Goal: Transaction & Acquisition: Obtain resource

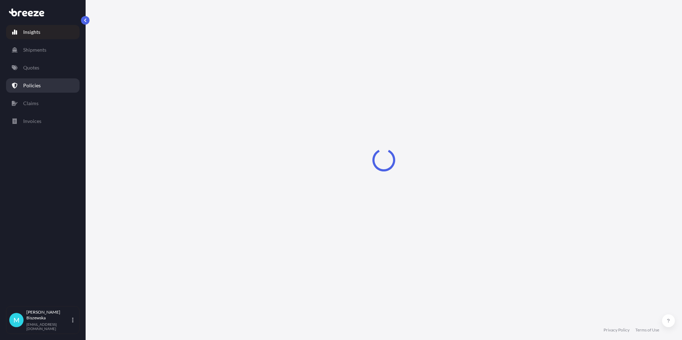
select select "2025"
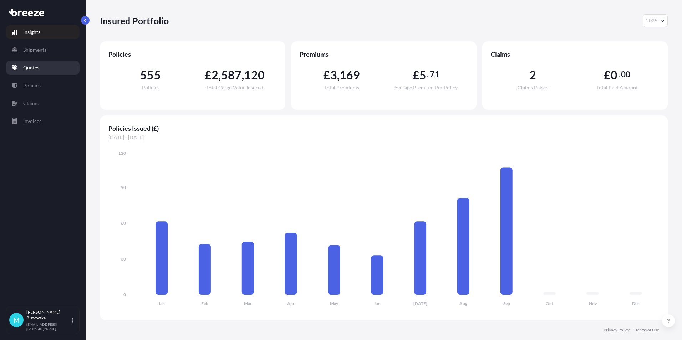
click at [47, 69] on link "Quotes" at bounding box center [42, 68] width 73 height 14
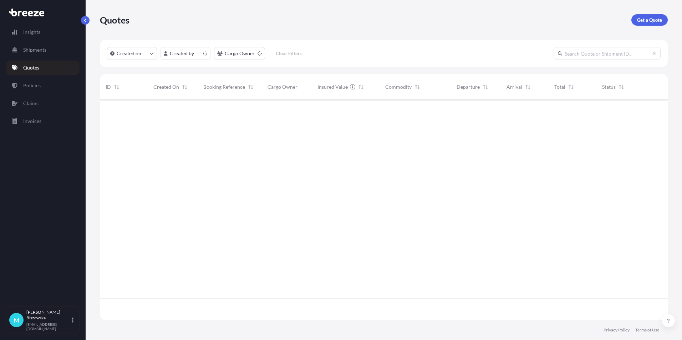
scroll to position [219, 562]
click at [646, 20] on p "Get a Quote" at bounding box center [649, 19] width 25 height 7
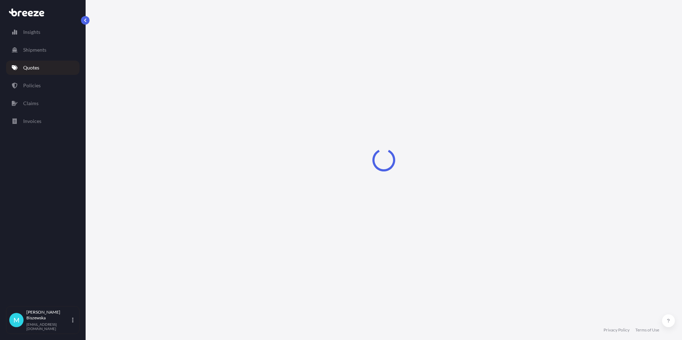
select select "Sea"
select select "1"
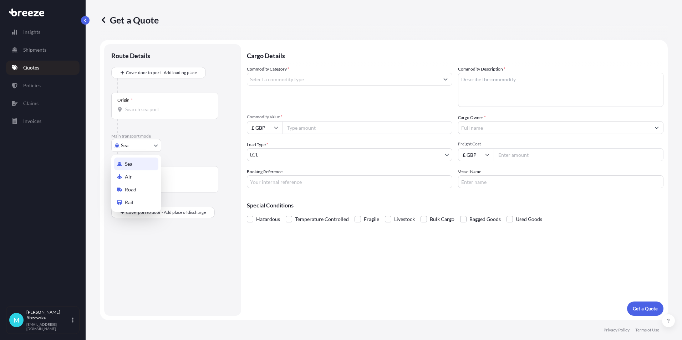
click at [138, 147] on body "Insights Shipments Quotes Policies Claims Invoices M [PERSON_NAME] [PERSON_NAME…" at bounding box center [341, 170] width 682 height 340
click at [138, 187] on div "Road" at bounding box center [136, 189] width 44 height 13
select select "Road"
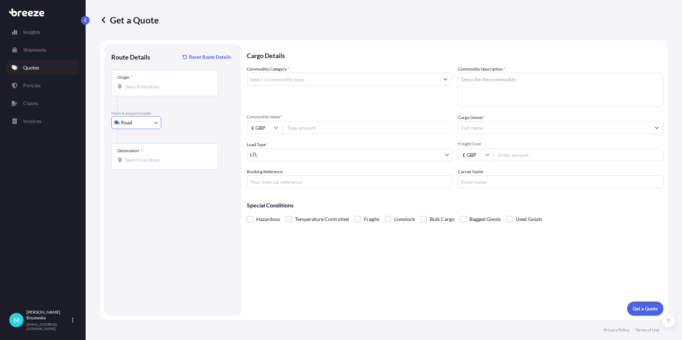
click at [184, 118] on div "Road Sea Air Road Rail" at bounding box center [172, 122] width 123 height 13
click at [134, 86] on input "Origin *" at bounding box center [167, 86] width 84 height 7
paste input "BN21 4HF"
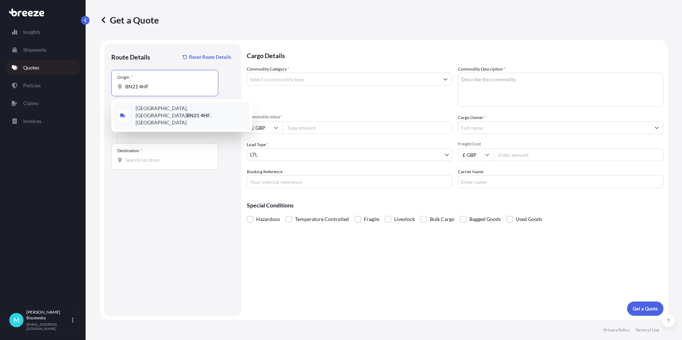
click at [177, 113] on span "[STREET_ADDRESS]" at bounding box center [191, 115] width 111 height 21
type input "[STREET_ADDRESS]"
drag, startPoint x: 200, startPoint y: 135, endPoint x: 201, endPoint y: 127, distance: 8.3
click at [201, 134] on div at bounding box center [175, 136] width 117 height 14
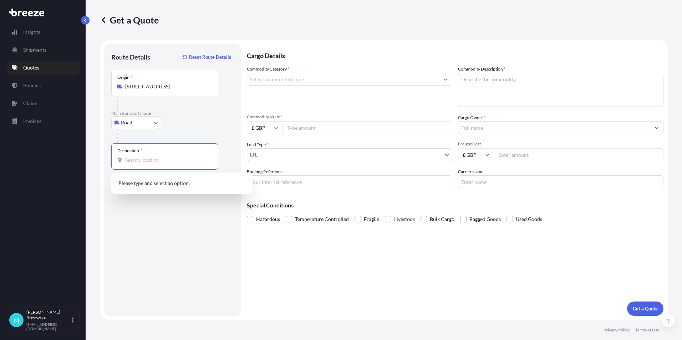
click at [140, 159] on input "Destination *" at bounding box center [167, 160] width 84 height 7
paste input "NW1 7AW"
type input "London NW1 7AW, [GEOGRAPHIC_DATA]"
click at [292, 257] on div "Cargo Details Commodity Category * Commodity Description * Commodity Value * £ …" at bounding box center [455, 180] width 417 height 272
click at [310, 79] on input "Commodity Category *" at bounding box center [343, 79] width 192 height 13
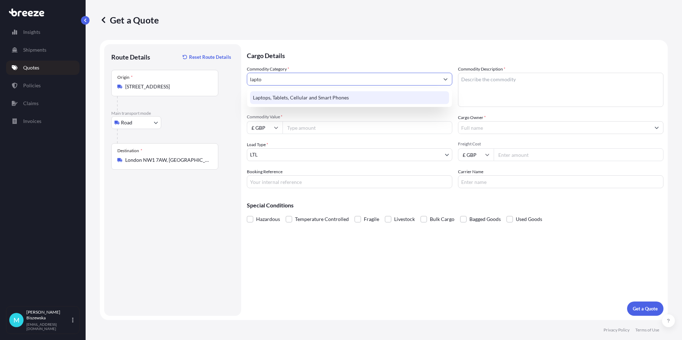
click at [302, 96] on div "Laptops, Tablets, Cellular and Smart Phones" at bounding box center [349, 97] width 199 height 13
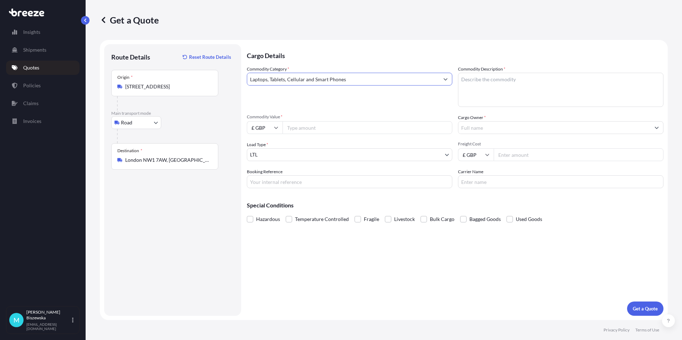
type input "Laptops, Tablets, Cellular and Smart Phones"
click at [297, 129] on input "Commodity Value *" at bounding box center [367, 127] width 170 height 13
type input "2500"
click at [316, 108] on div "Commodity Category * Laptops, Tablets, Cellular and Smart Phones Commodity Desc…" at bounding box center [455, 127] width 417 height 123
click at [274, 182] on input "Booking Reference" at bounding box center [349, 181] width 205 height 13
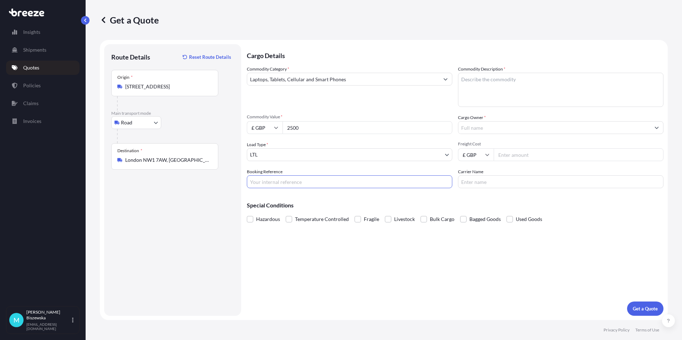
paste input "2220894"
type input "2220894"
click at [312, 253] on div "Cargo Details Commodity Category * Laptops, Tablets, Cellular and Smart Phones …" at bounding box center [455, 180] width 417 height 272
click at [483, 82] on textarea "Commodity Description *" at bounding box center [560, 90] width 205 height 34
paste textarea "2 x Laptop 1 x Mobile phone"
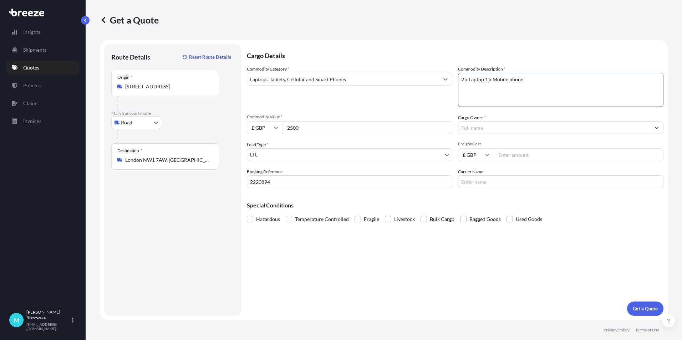
type textarea "2 x Laptop 1 x Mobile phone"
click at [445, 107] on div "Commodity Category * Laptops, Tablets, Cellular and Smart Phones" at bounding box center [349, 86] width 205 height 41
click at [470, 127] on input "Cargo Owner *" at bounding box center [554, 127] width 192 height 13
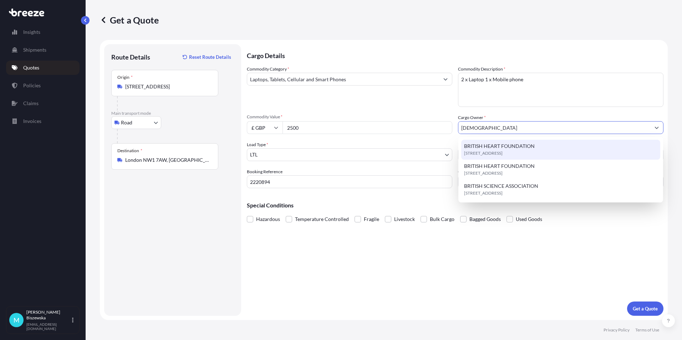
click at [480, 151] on span "[STREET_ADDRESS]" at bounding box center [483, 153] width 39 height 7
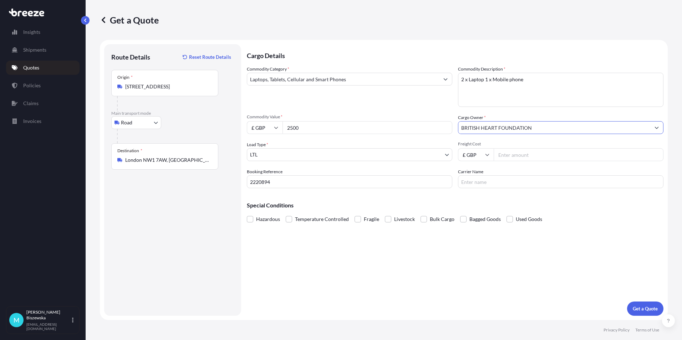
type input "BRITISH HEART FOUNDATION"
click at [432, 110] on div "Commodity Category * Laptops, Tablets, Cellular and Smart Phones Commodity Desc…" at bounding box center [455, 127] width 417 height 123
click at [514, 152] on input "Freight Cost" at bounding box center [579, 154] width 170 height 13
type input "33.86"
click at [501, 209] on div "Special Conditions Hazardous Temperature Controlled Fragile Livestock Bulk Carg…" at bounding box center [455, 209] width 417 height 31
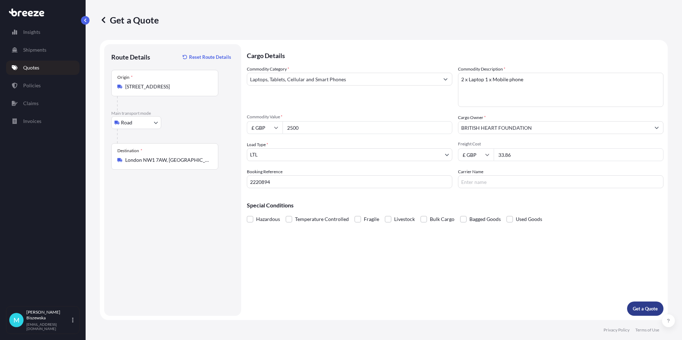
click at [647, 308] on p "Get a Quote" at bounding box center [645, 308] width 25 height 7
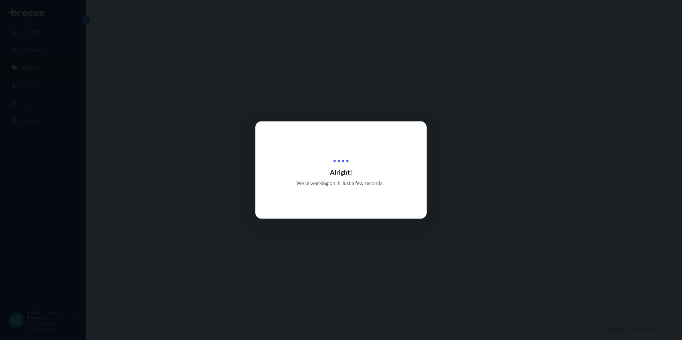
select select "Road"
select select "1"
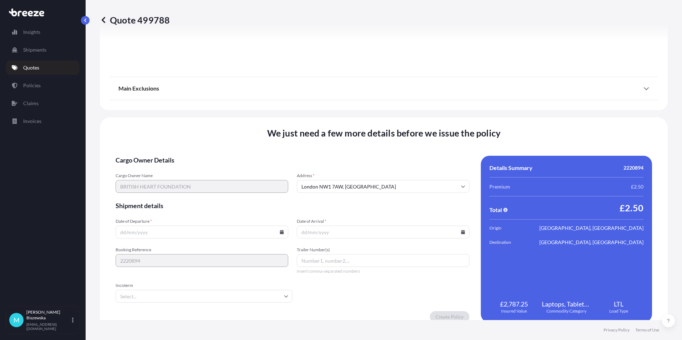
scroll to position [792, 0]
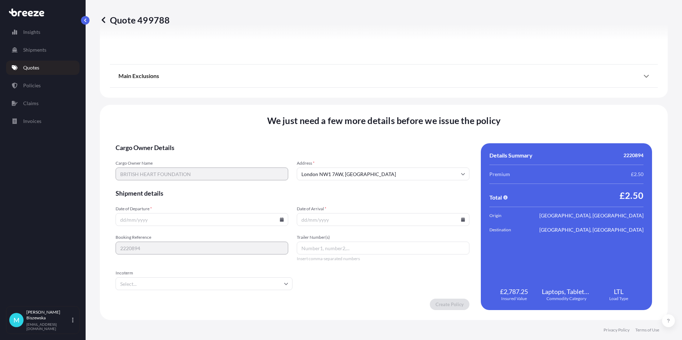
click at [280, 220] on icon at bounding box center [282, 220] width 4 height 4
click at [188, 171] on button "24" at bounding box center [184, 169] width 11 height 11
type input "[DATE]"
click at [461, 219] on icon at bounding box center [463, 220] width 4 height 4
click at [381, 168] on button "25" at bounding box center [380, 169] width 11 height 11
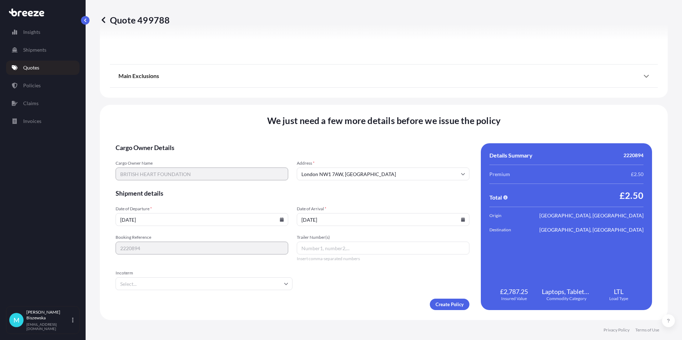
type input "[DATE]"
drag, startPoint x: 356, startPoint y: 273, endPoint x: 424, endPoint y: 298, distance: 72.9
click at [357, 273] on form "Cargo Owner Details Cargo Owner Name BRITISH HEART FOUNDATION Address * [GEOGRA…" at bounding box center [293, 226] width 354 height 167
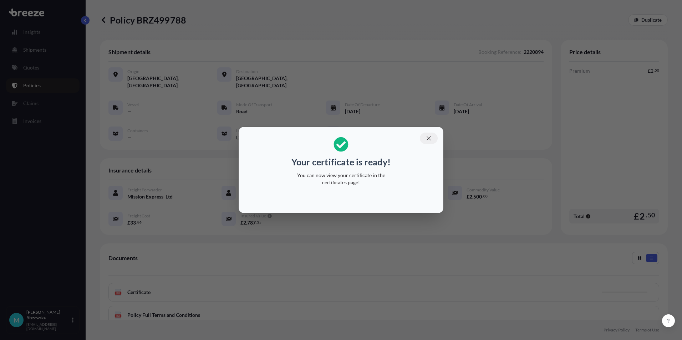
click at [432, 137] on icon "button" at bounding box center [429, 138] width 6 height 6
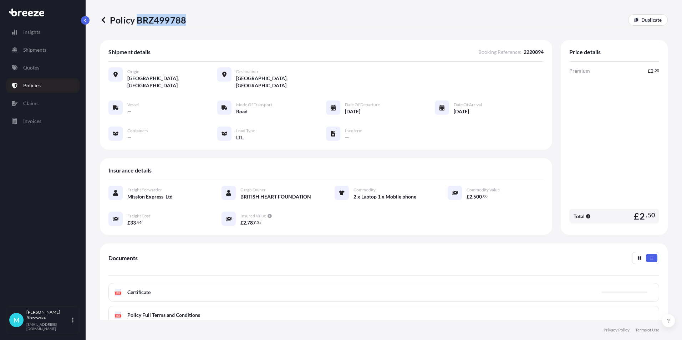
drag, startPoint x: 136, startPoint y: 21, endPoint x: 183, endPoint y: 21, distance: 47.1
click at [183, 21] on p "Policy BRZ499788" at bounding box center [143, 19] width 86 height 11
drag, startPoint x: 183, startPoint y: 21, endPoint x: 175, endPoint y: 20, distance: 8.6
copy p "BRZ499788"
